Goal: Transaction & Acquisition: Purchase product/service

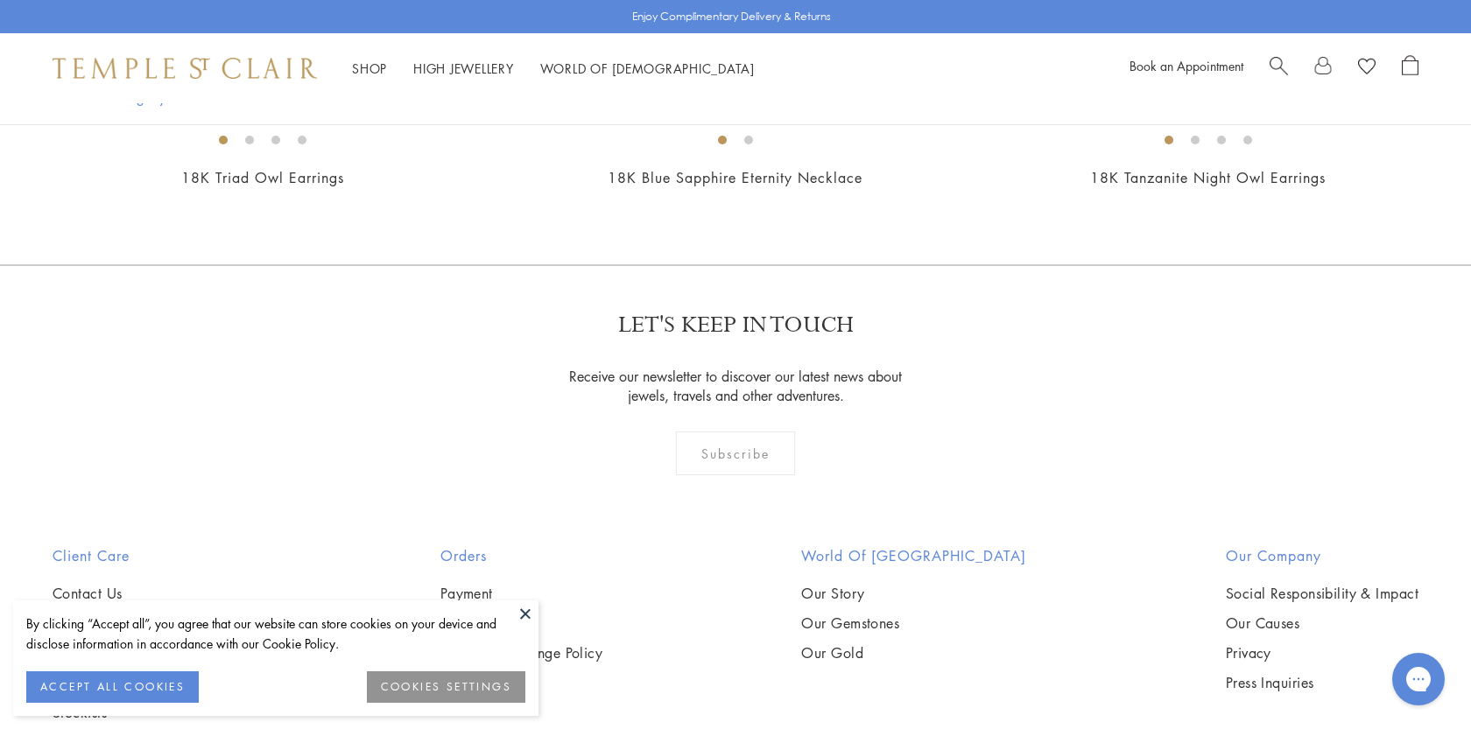
scroll to position [1153, 0]
click at [0, 0] on img at bounding box center [0, 0] width 0 height 0
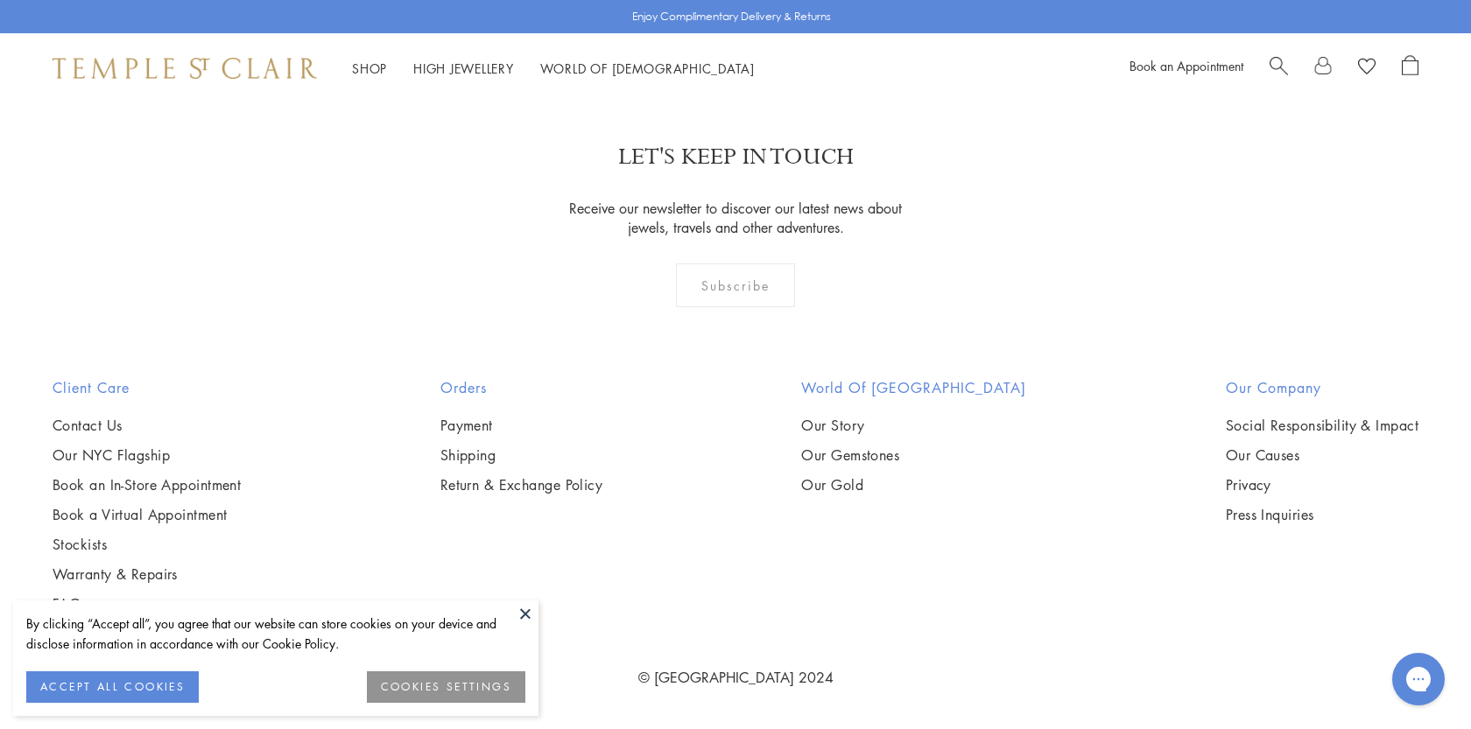
scroll to position [1643, 0]
